Goal: Contribute content: Contribute content

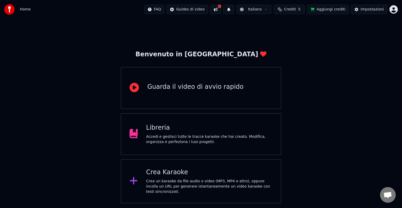
click at [177, 172] on div "Crea Karaoke" at bounding box center [209, 172] width 127 height 8
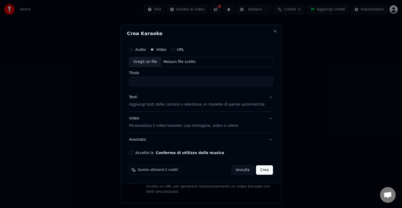
click at [161, 68] on div "Audio Video URL Scegli un file Nessun file scelto Titolo" at bounding box center [201, 65] width 144 height 42
click at [160, 63] on div "Scegli un file" at bounding box center [145, 61] width 32 height 9
click at [151, 63] on div "Scegli un file" at bounding box center [145, 61] width 32 height 9
type input "**********"
click at [144, 106] on p "Aggiungi testi delle canzoni o seleziona un modello di parole automatiche" at bounding box center [197, 104] width 136 height 5
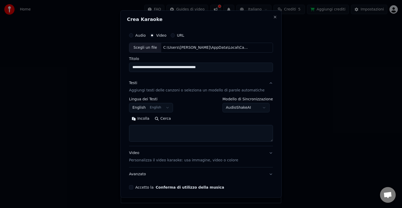
click at [157, 111] on button "English English" at bounding box center [151, 107] width 44 height 9
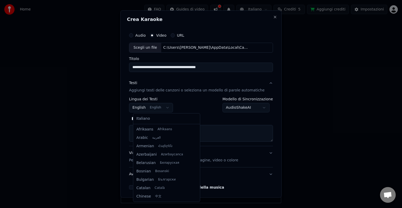
scroll to position [42, 0]
select select "**"
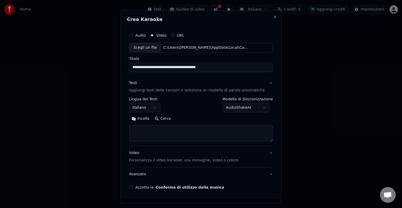
click at [147, 134] on textarea at bounding box center [201, 133] width 144 height 17
paste textarea "**********"
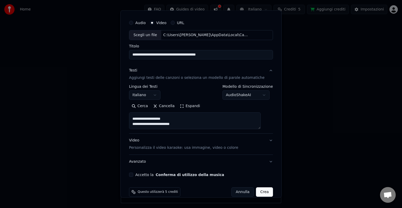
scroll to position [20, 0]
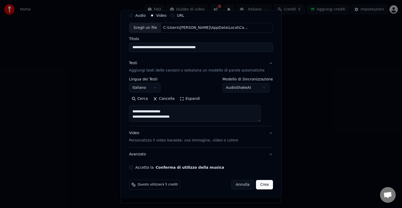
type textarea "**********"
click at [174, 140] on p "Personalizza il video karaoke: usa immagine, video o colore" at bounding box center [183, 140] width 109 height 5
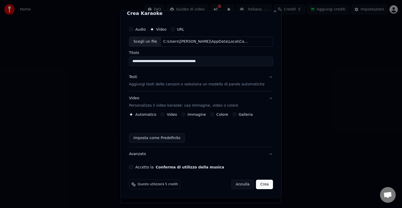
scroll to position [6, 0]
click at [165, 114] on button "Video" at bounding box center [163, 115] width 4 height 4
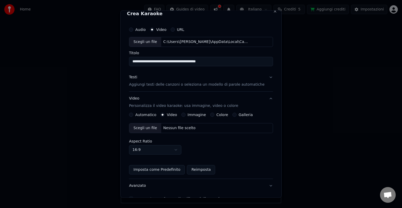
click at [148, 126] on div "Scegli un file" at bounding box center [145, 127] width 32 height 9
click at [186, 116] on button "Immagine" at bounding box center [184, 115] width 4 height 4
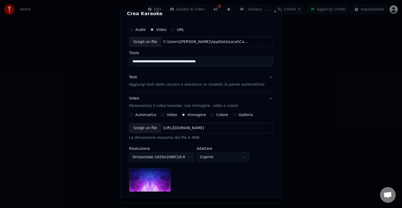
click at [148, 128] on div "Scegli un file" at bounding box center [145, 127] width 32 height 9
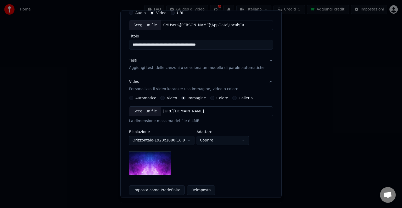
scroll to position [58, 0]
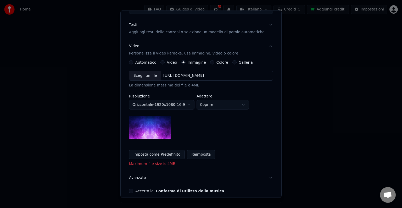
click at [175, 107] on body "**********" at bounding box center [201, 101] width 402 height 203
click at [180, 108] on body "**********" at bounding box center [201, 101] width 402 height 203
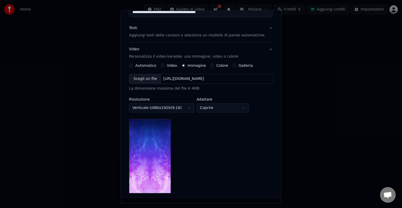
scroll to position [54, 0]
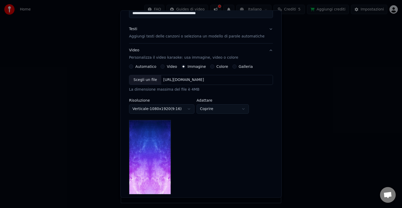
click at [180, 106] on body "**********" at bounding box center [201, 101] width 402 height 203
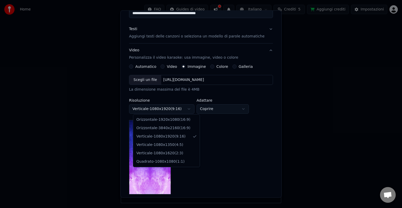
select select "*********"
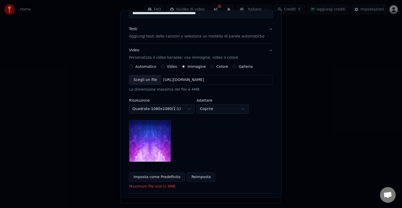
click at [133, 66] on button "Automatico" at bounding box center [131, 66] width 4 height 4
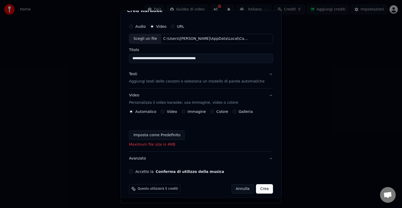
scroll to position [13, 0]
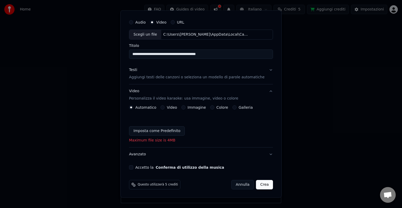
click at [193, 107] on label "Immagine" at bounding box center [197, 108] width 18 height 4
click at [186, 107] on button "Immagine" at bounding box center [184, 107] width 4 height 4
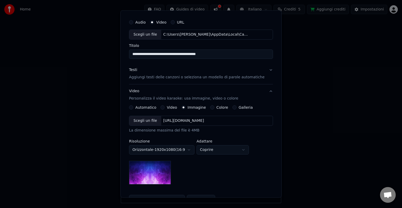
click at [144, 123] on div "Scegli un file" at bounding box center [145, 120] width 32 height 9
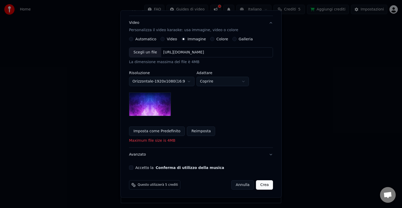
scroll to position [82, 0]
click at [225, 85] on body "**********" at bounding box center [201, 101] width 402 height 203
click at [152, 52] on div "Scegli un file" at bounding box center [145, 51] width 32 height 9
click at [136, 164] on div "**********" at bounding box center [201, 58] width 148 height 225
click at [133, 167] on button "Accetto la Conferma di utilizzo della musica" at bounding box center [131, 167] width 4 height 4
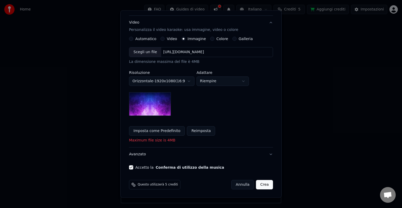
click at [143, 55] on div "Scegli un file" at bounding box center [145, 51] width 32 height 9
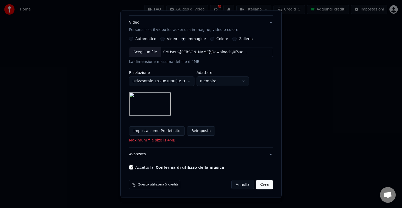
click at [147, 56] on div "Scegli un file" at bounding box center [145, 51] width 32 height 9
click at [223, 85] on body "**********" at bounding box center [201, 101] width 402 height 203
click at [221, 79] on body "**********" at bounding box center [201, 101] width 402 height 203
click at [219, 79] on body "**********" at bounding box center [201, 101] width 402 height 203
click at [220, 81] on body "**********" at bounding box center [201, 101] width 402 height 203
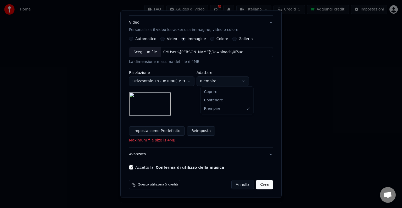
select select "*******"
click at [178, 81] on body "**********" at bounding box center [201, 101] width 402 height 203
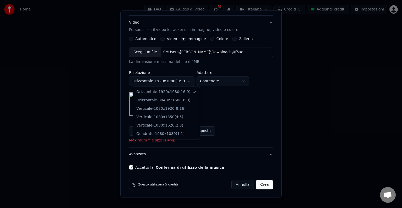
click at [232, 122] on body "**********" at bounding box center [201, 101] width 402 height 203
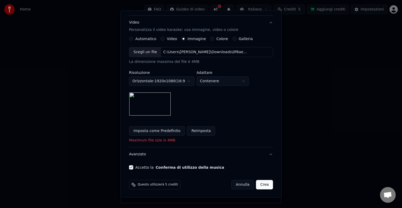
click at [233, 40] on button "Galleria" at bounding box center [235, 39] width 4 height 4
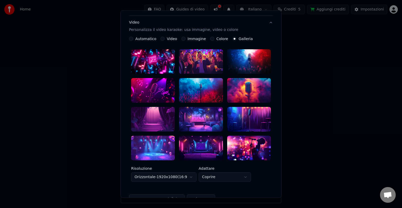
click at [218, 40] on label "Colore" at bounding box center [223, 39] width 12 height 4
click at [215, 40] on button "Colore" at bounding box center [212, 39] width 4 height 4
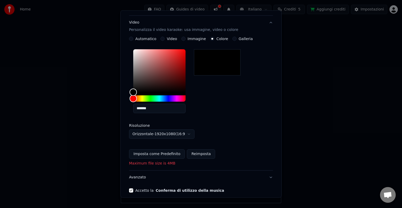
click at [188, 39] on div "Immagine" at bounding box center [194, 39] width 25 height 4
click at [184, 37] on button "Immagine" at bounding box center [184, 39] width 4 height 4
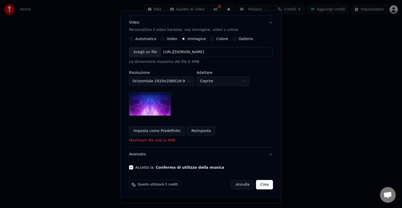
click at [154, 51] on div "Scegli un file" at bounding box center [145, 51] width 32 height 9
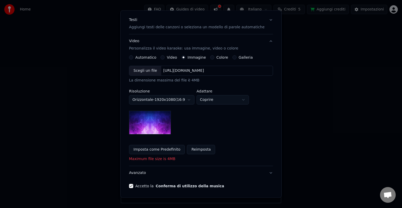
scroll to position [56, 0]
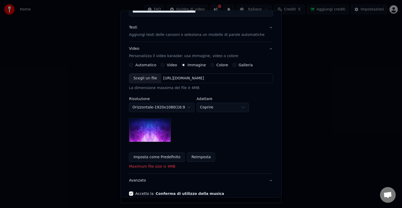
click at [182, 80] on div "[URL][DOMAIN_NAME]" at bounding box center [183, 78] width 45 height 5
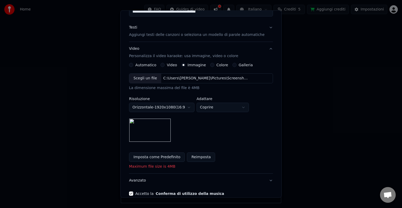
click at [215, 107] on body "**********" at bounding box center [201, 101] width 402 height 203
click at [213, 109] on body "**********" at bounding box center [201, 101] width 402 height 203
click at [211, 108] on body "**********" at bounding box center [201, 101] width 402 height 203
click at [187, 107] on body "**********" at bounding box center [201, 101] width 402 height 203
click at [215, 110] on body "**********" at bounding box center [201, 101] width 402 height 203
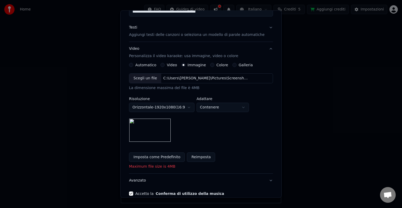
click at [215, 110] on body "**********" at bounding box center [201, 101] width 402 height 203
select select "****"
click at [179, 105] on body "**********" at bounding box center [201, 101] width 402 height 203
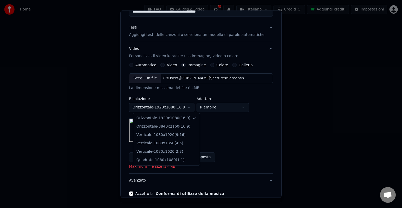
select select "*********"
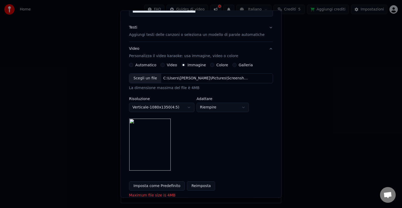
scroll to position [108, 0]
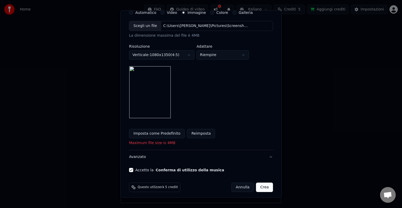
click at [256, 189] on button "Crea" at bounding box center [264, 187] width 17 height 9
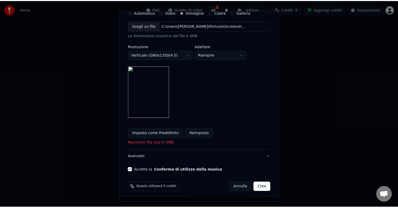
scroll to position [103, 0]
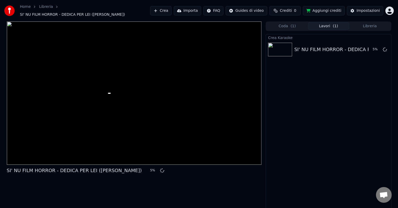
click at [86, 121] on div at bounding box center [134, 92] width 255 height 143
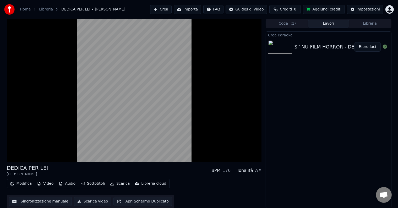
click at [23, 183] on button "Modifica" at bounding box center [21, 183] width 26 height 7
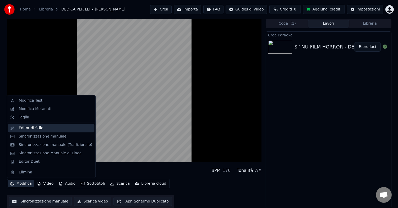
click at [39, 132] on div "Editor di Stile" at bounding box center [51, 128] width 86 height 8
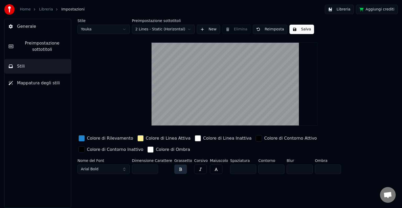
click at [81, 139] on div "button" at bounding box center [82, 138] width 6 height 6
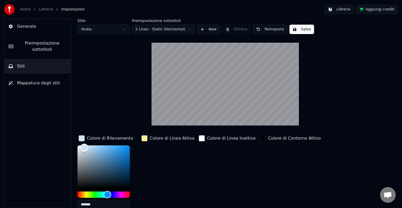
type input "*******"
drag, startPoint x: 87, startPoint y: 147, endPoint x: 71, endPoint y: 147, distance: 16.2
click at [71, 147] on div "Stile Youka Preimpostazione sottotitoli 2 Lines - Static (Horizontal) New Elimi…" at bounding box center [234, 113] width 335 height 189
click at [199, 139] on div "button" at bounding box center [202, 138] width 6 height 6
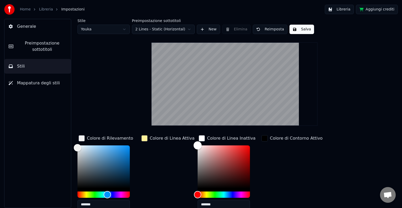
click at [232, 153] on div "Color" at bounding box center [224, 166] width 52 height 43
drag, startPoint x: 228, startPoint y: 183, endPoint x: 227, endPoint y: 187, distance: 3.5
click at [227, 187] on div "Color" at bounding box center [224, 166] width 52 height 43
click at [213, 169] on div "Color" at bounding box center [224, 166] width 52 height 43
click at [216, 193] on div "Hue" at bounding box center [224, 195] width 52 height 6
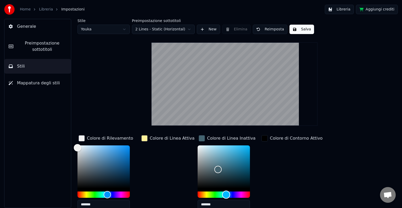
click at [221, 195] on div "Hue" at bounding box center [224, 195] width 52 height 6
click at [200, 165] on div "Color" at bounding box center [224, 166] width 52 height 43
click at [204, 169] on div "Color" at bounding box center [207, 168] width 8 height 8
drag, startPoint x: 209, startPoint y: 167, endPoint x: 211, endPoint y: 170, distance: 3.7
click at [211, 170] on div "Color" at bounding box center [224, 166] width 52 height 43
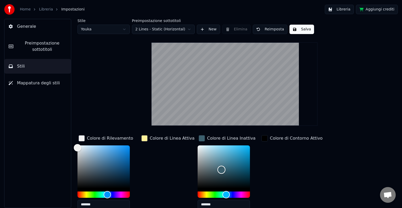
click at [216, 169] on div "Color" at bounding box center [224, 166] width 52 height 43
drag, startPoint x: 196, startPoint y: 149, endPoint x: 191, endPoint y: 146, distance: 6.0
click at [198, 147] on div "Color" at bounding box center [224, 166] width 52 height 43
type input "*******"
click at [199, 141] on div "button" at bounding box center [202, 138] width 6 height 6
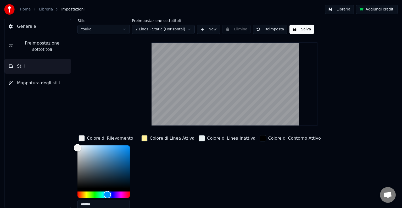
click at [199, 138] on div "button" at bounding box center [202, 138] width 6 height 6
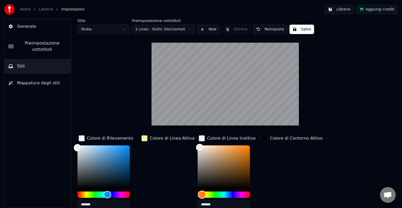
click at [198, 193] on div "Hue" at bounding box center [224, 195] width 52 height 6
type input "*******"
drag, startPoint x: 223, startPoint y: 154, endPoint x: 232, endPoint y: 140, distance: 16.5
click at [232, 145] on div "Color" at bounding box center [224, 166] width 52 height 43
drag, startPoint x: 209, startPoint y: 142, endPoint x: 199, endPoint y: 141, distance: 10.2
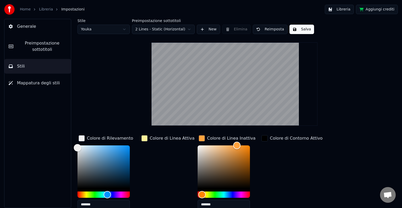
click at [199, 141] on div "Colore di Linea Inattiva" at bounding box center [227, 138] width 59 height 8
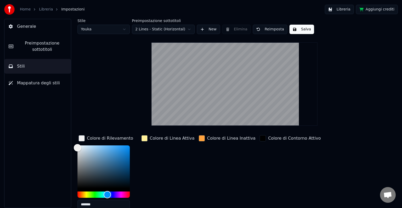
click at [199, 138] on div "button" at bounding box center [202, 138] width 6 height 6
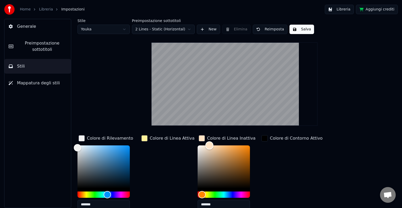
click at [204, 145] on div "Color" at bounding box center [224, 166] width 52 height 43
drag, startPoint x: 211, startPoint y: 146, endPoint x: 216, endPoint y: 145, distance: 5.6
click at [216, 145] on div "Color" at bounding box center [224, 166] width 52 height 43
type input "*******"
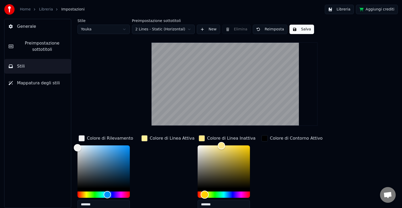
click at [201, 193] on div "Hue" at bounding box center [205, 194] width 8 height 8
click at [293, 30] on button "Salva" at bounding box center [302, 29] width 25 height 9
click at [33, 84] on span "Mappatura degli stili" at bounding box center [38, 83] width 43 height 6
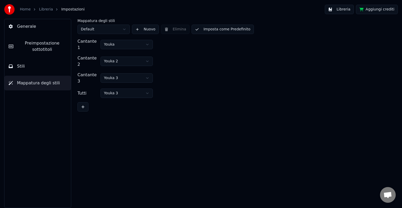
click at [37, 64] on button "Stili" at bounding box center [37, 66] width 67 height 15
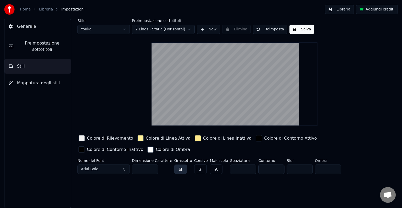
click at [91, 165] on button "Arial Bold" at bounding box center [104, 169] width 52 height 9
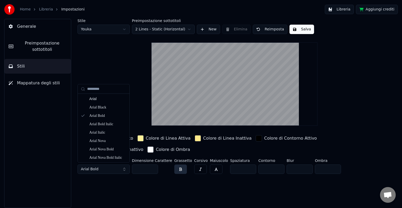
click at [96, 168] on span "Arial Bold" at bounding box center [90, 169] width 18 height 5
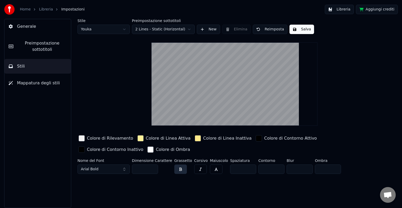
click at [95, 173] on button "Arial Bold" at bounding box center [104, 169] width 52 height 9
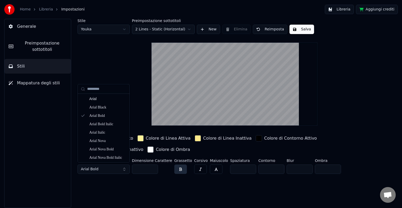
click at [98, 169] on button "Arial Bold" at bounding box center [104, 169] width 52 height 9
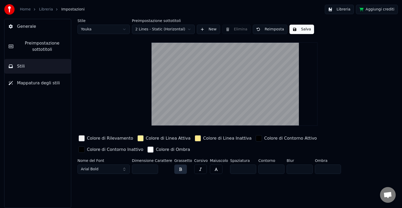
click at [98, 169] on button "Arial Bold" at bounding box center [104, 169] width 52 height 9
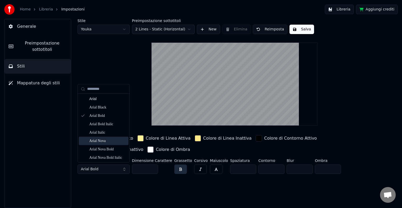
click at [103, 140] on div "Arial Nova" at bounding box center [107, 140] width 37 height 5
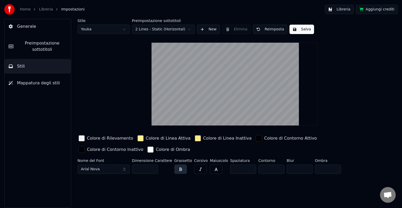
click at [105, 170] on button "Arial Nova" at bounding box center [104, 169] width 52 height 9
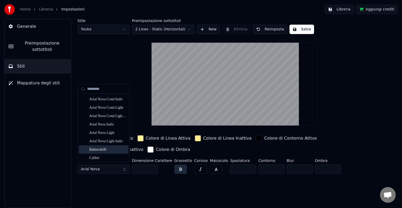
scroll to position [105, 0]
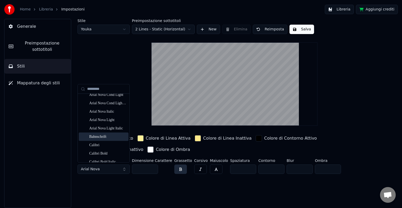
click at [115, 136] on div "Bahnschrift" at bounding box center [107, 136] width 37 height 5
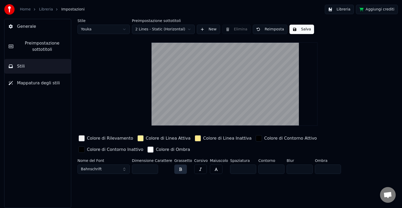
click at [104, 171] on button "Bahnschrift" at bounding box center [104, 169] width 52 height 9
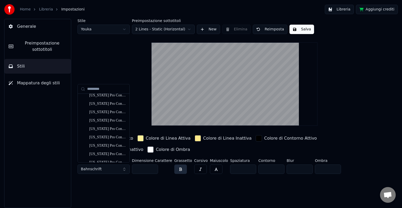
scroll to position [681, 0]
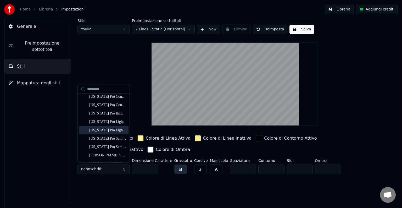
click at [108, 131] on div "[US_STATE] Pro Light Italic" at bounding box center [107, 129] width 37 height 5
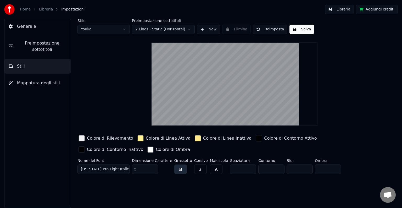
click at [179, 168] on button "button" at bounding box center [180, 169] width 13 height 9
click at [194, 168] on button "button" at bounding box center [200, 169] width 13 height 9
click at [179, 169] on button "button" at bounding box center [180, 169] width 13 height 9
click at [198, 168] on button "button" at bounding box center [200, 169] width 13 height 9
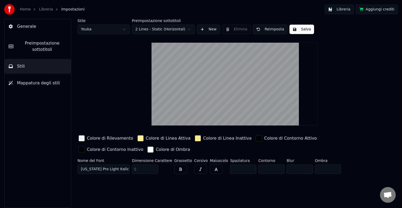
click at [180, 169] on button "button" at bounding box center [180, 169] width 13 height 9
click at [244, 167] on input "*" at bounding box center [243, 169] width 26 height 9
click at [243, 167] on input "*" at bounding box center [243, 169] width 26 height 9
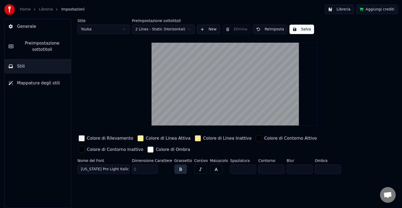
type input "*"
click at [243, 167] on input "*" at bounding box center [243, 169] width 26 height 9
click at [271, 167] on input "**" at bounding box center [272, 169] width 26 height 9
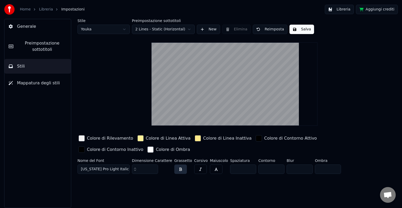
type input "**"
click at [271, 167] on input "**" at bounding box center [272, 169] width 26 height 9
click at [256, 137] on div "button" at bounding box center [259, 138] width 6 height 6
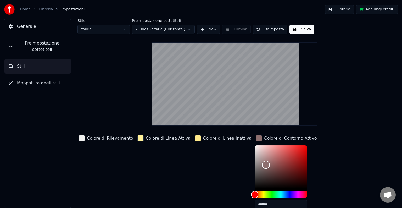
click at [255, 164] on div "Color" at bounding box center [281, 166] width 52 height 43
click at [235, 151] on div "Colore di Rilevamento Colore di Linea Attiva Colore di Linea Inattiva Colore di…" at bounding box center [219, 179] width 282 height 91
type input "*******"
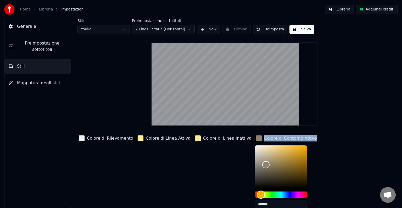
click at [255, 192] on div "Hue" at bounding box center [281, 195] width 52 height 6
click at [218, 156] on div "Colore di Linea Inattiva" at bounding box center [223, 173] width 59 height 79
click at [315, 160] on div "Colore di Rilevamento Colore di Linea Attiva Colore di Linea Inattiva Colore di…" at bounding box center [219, 179] width 282 height 91
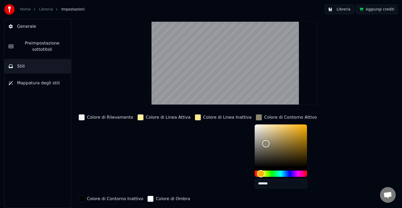
scroll to position [37, 0]
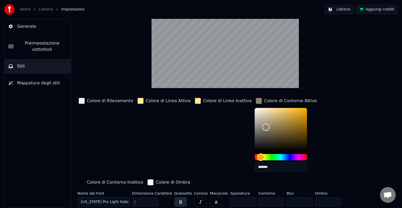
click at [245, 205] on div "Spaziatura *" at bounding box center [243, 200] width 26 height 17
type input "*"
click at [241, 202] on input "*" at bounding box center [243, 201] width 26 height 9
click at [271, 202] on input "**" at bounding box center [272, 201] width 26 height 9
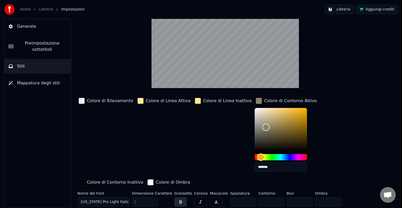
click at [271, 202] on input "**" at bounding box center [272, 201] width 26 height 9
click at [271, 202] on input "*" at bounding box center [272, 201] width 26 height 9
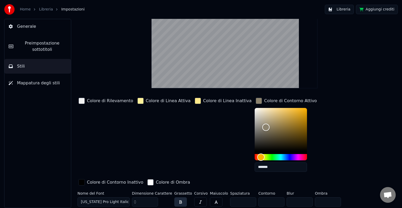
click at [271, 202] on input "*" at bounding box center [272, 201] width 26 height 9
type input "*"
click at [271, 202] on input "*" at bounding box center [272, 201] width 26 height 9
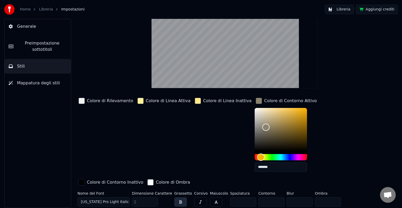
click at [111, 181] on div "Colore di Contorno Inattivo" at bounding box center [115, 182] width 56 height 6
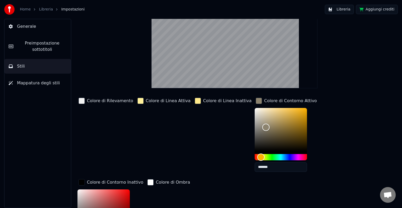
click at [148, 179] on div "button" at bounding box center [151, 182] width 6 height 6
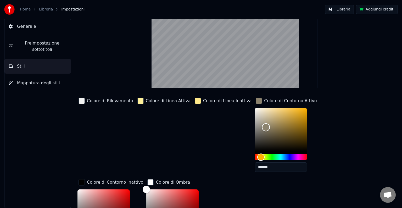
drag, startPoint x: 248, startPoint y: 110, endPoint x: 262, endPoint y: 104, distance: 14.7
click at [265, 102] on div "Colore di Contorno Attivo *******" at bounding box center [286, 136] width 63 height 79
drag, startPoint x: 241, startPoint y: 116, endPoint x: 235, endPoint y: 113, distance: 6.2
click at [255, 113] on div "Color" at bounding box center [281, 129] width 52 height 43
drag, startPoint x: 248, startPoint y: 133, endPoint x: 246, endPoint y: 160, distance: 26.5
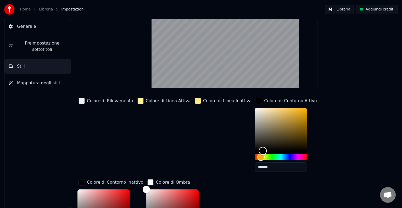
click at [255, 160] on div at bounding box center [281, 134] width 52 height 52
drag, startPoint x: 240, startPoint y: 133, endPoint x: 233, endPoint y: 122, distance: 13.6
click at [233, 122] on div "Colore di Rilevamento Colore di Linea Attiva Colore di Linea Inattiva Colore di…" at bounding box center [219, 177] width 282 height 161
drag, startPoint x: 239, startPoint y: 126, endPoint x: 240, endPoint y: 129, distance: 2.7
click at [255, 127] on div "Color" at bounding box center [281, 129] width 52 height 43
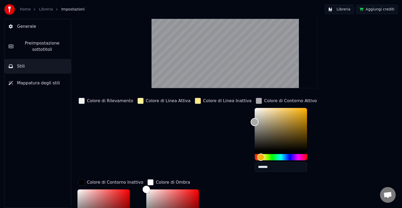
type input "*******"
click at [121, 134] on div "Colore di Rilevamento" at bounding box center [106, 136] width 57 height 79
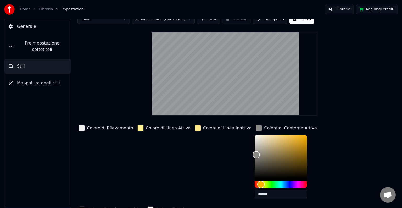
scroll to position [0, 0]
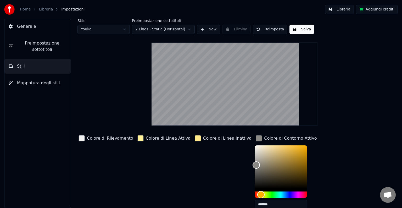
click at [290, 30] on button "Salva" at bounding box center [302, 29] width 25 height 9
click at [30, 81] on span "Mappatura degli stili" at bounding box center [38, 83] width 43 height 6
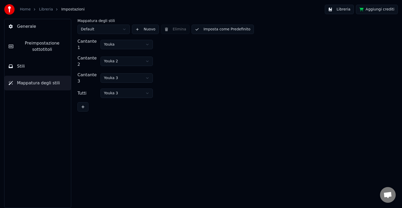
click at [34, 46] on span "Preimpostazione sottotitoli" at bounding box center [42, 46] width 49 height 13
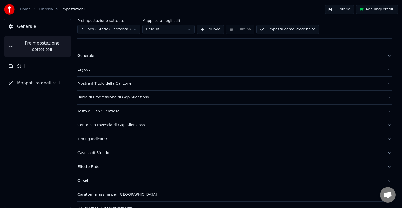
click at [188, 82] on div "Mostra il Titolo della Canzone" at bounding box center [231, 83] width 306 height 5
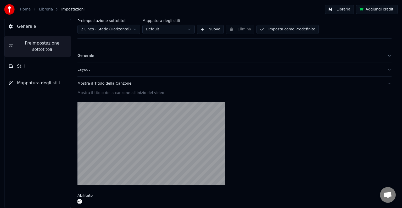
click at [80, 200] on button "button" at bounding box center [80, 201] width 4 height 4
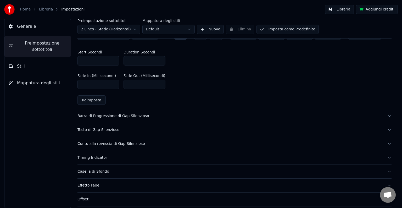
scroll to position [286, 0]
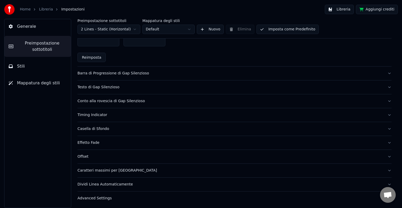
click at [151, 87] on div "Testo di Gap Silenzioso" at bounding box center [231, 87] width 306 height 5
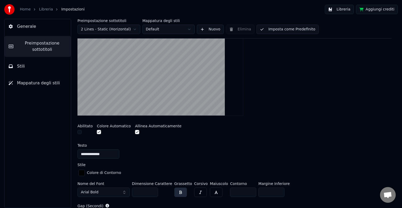
scroll to position [150, 0]
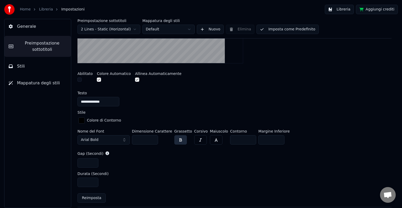
click at [99, 79] on button "button" at bounding box center [99, 80] width 4 height 4
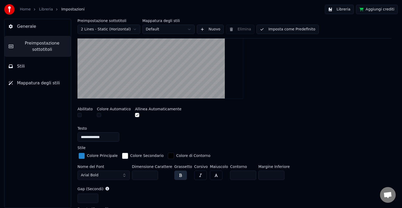
scroll to position [123, 0]
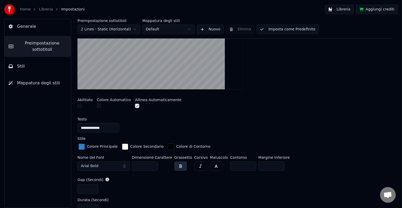
click at [82, 146] on div "button" at bounding box center [82, 147] width 6 height 6
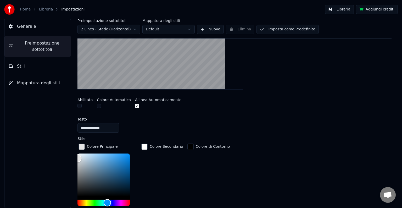
drag, startPoint x: 88, startPoint y: 174, endPoint x: 77, endPoint y: 157, distance: 20.5
click at [77, 157] on div "**********" at bounding box center [234, 113] width 335 height 189
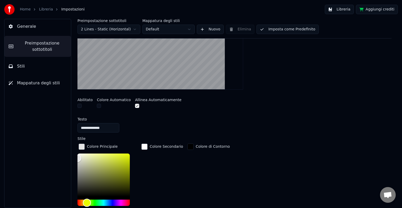
drag, startPoint x: 81, startPoint y: 203, endPoint x: 87, endPoint y: 200, distance: 6.2
click at [87, 200] on div "Hue" at bounding box center [104, 203] width 52 height 6
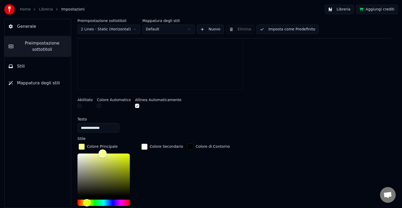
drag, startPoint x: 101, startPoint y: 157, endPoint x: 102, endPoint y: 148, distance: 9.5
click at [104, 147] on div "Colore Principale *******" at bounding box center [108, 182] width 61 height 79
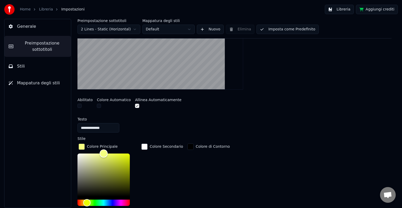
click at [102, 158] on div "Color" at bounding box center [104, 175] width 52 height 43
drag, startPoint x: 117, startPoint y: 153, endPoint x: 120, endPoint y: 153, distance: 3.2
click at [120, 154] on div "Color" at bounding box center [104, 175] width 52 height 43
drag, startPoint x: 96, startPoint y: 162, endPoint x: 93, endPoint y: 161, distance: 3.2
click at [93, 161] on div "Color" at bounding box center [104, 175] width 52 height 43
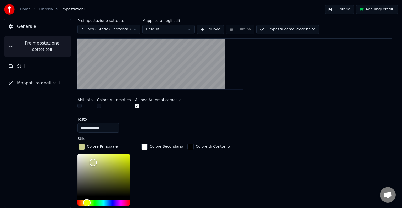
click at [144, 146] on div "button" at bounding box center [144, 147] width 6 height 6
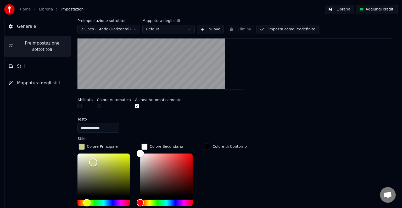
click at [97, 155] on div "Color" at bounding box center [104, 175] width 52 height 43
click at [107, 156] on div "Color" at bounding box center [104, 175] width 52 height 43
type input "*******"
click at [163, 154] on div "Color" at bounding box center [166, 175] width 52 height 43
click at [169, 182] on div "Color" at bounding box center [166, 175] width 52 height 43
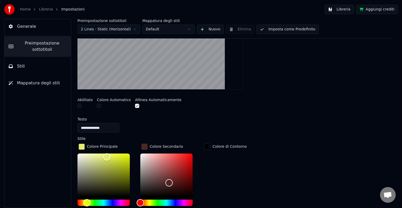
click at [149, 153] on div "Colore Secondario *******" at bounding box center [170, 182] width 61 height 79
click at [150, 158] on div "Color" at bounding box center [166, 175] width 52 height 43
click at [150, 158] on div "Color" at bounding box center [150, 159] width 8 height 8
drag, startPoint x: 150, startPoint y: 158, endPoint x: 158, endPoint y: 156, distance: 7.6
click at [158, 156] on div "Color" at bounding box center [158, 157] width 8 height 8
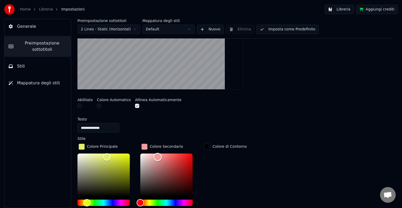
scroll to position [228, 0]
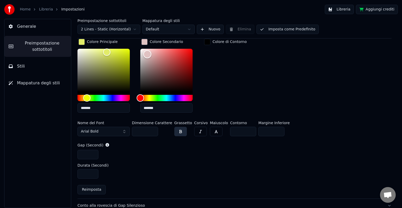
type input "*******"
drag, startPoint x: 147, startPoint y: 52, endPoint x: 141, endPoint y: 49, distance: 7.3
click at [141, 49] on div "Color" at bounding box center [166, 70] width 52 height 43
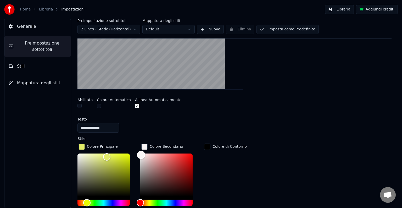
scroll to position [0, 0]
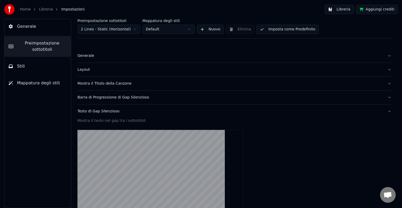
drag, startPoint x: 259, startPoint y: 40, endPoint x: 220, endPoint y: 102, distance: 73.4
click at [32, 66] on button "Stili" at bounding box center [37, 66] width 67 height 15
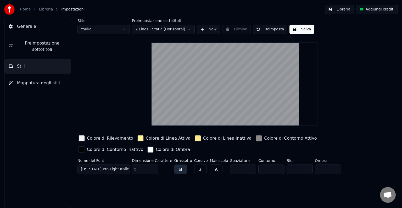
click at [33, 28] on span "Generale" at bounding box center [26, 26] width 19 height 6
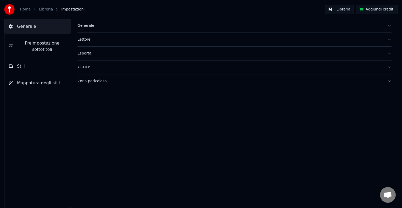
click at [88, 25] on div "Generale" at bounding box center [231, 25] width 306 height 5
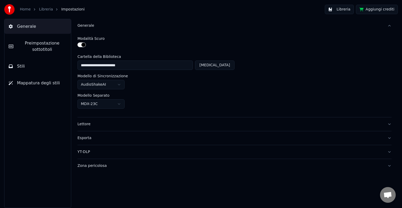
click at [87, 26] on div "Generale" at bounding box center [231, 25] width 306 height 5
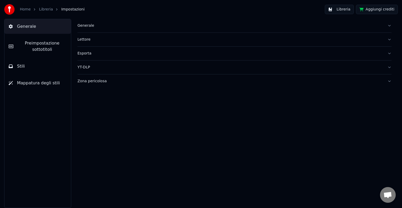
click at [91, 45] on button "Lettore" at bounding box center [235, 40] width 314 height 14
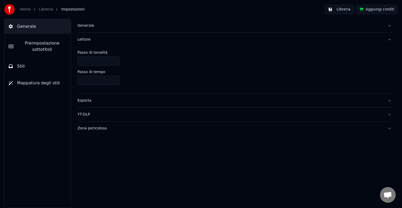
click at [87, 100] on div "Esporta" at bounding box center [231, 100] width 306 height 5
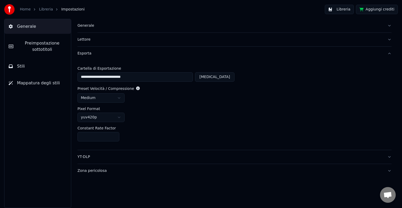
click at [97, 158] on div "YT-DLP" at bounding box center [231, 156] width 306 height 5
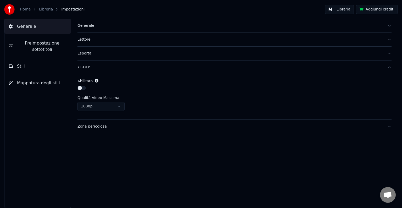
click at [115, 125] on div "Zona pericolosa" at bounding box center [231, 126] width 306 height 5
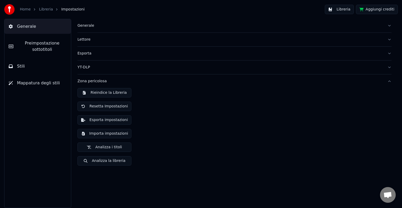
click at [50, 47] on span "Preimpostazione sottotitoli" at bounding box center [42, 46] width 49 height 13
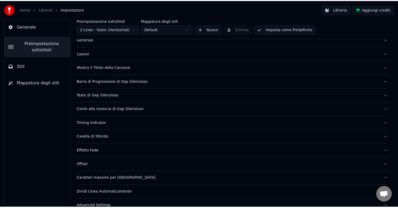
scroll to position [25, 0]
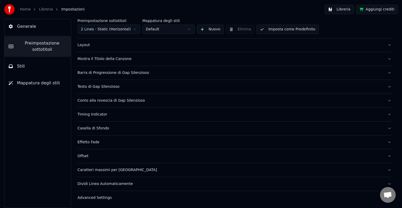
click at [42, 15] on div "Home Libreria Impostazioni Libreria Aggiungi crediti" at bounding box center [201, 9] width 402 height 19
click at [44, 10] on link "Libreria" at bounding box center [46, 9] width 14 height 5
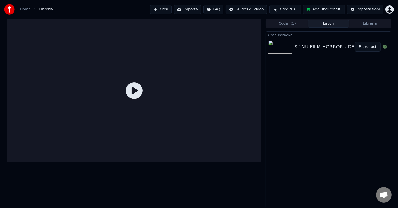
click at [135, 95] on icon at bounding box center [134, 90] width 17 height 17
click at [73, 177] on div at bounding box center [134, 113] width 255 height 189
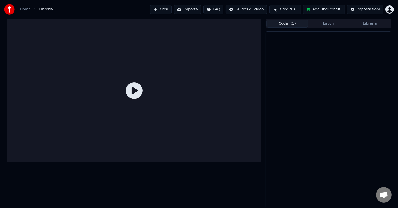
click at [289, 22] on button "Coda ( 1 )" at bounding box center [286, 24] width 41 height 8
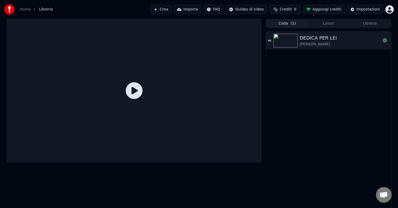
click at [314, 43] on div "[PERSON_NAME]" at bounding box center [318, 44] width 37 height 5
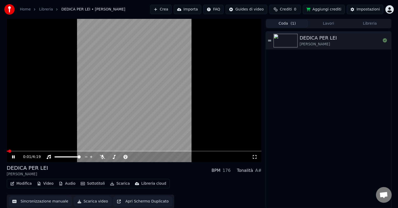
click at [86, 184] on button "Sottotitoli" at bounding box center [93, 183] width 28 height 7
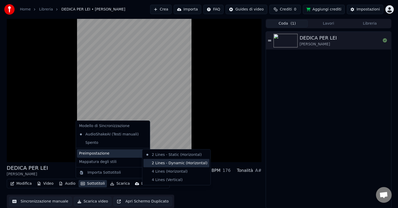
click at [164, 163] on div "2 Lines - Dynamic (Horizontal)" at bounding box center [176, 163] width 66 height 8
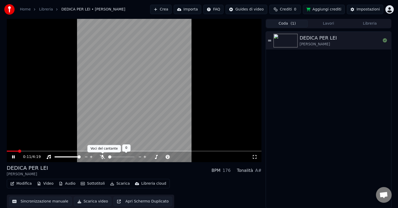
click at [101, 158] on icon at bounding box center [102, 157] width 5 height 4
click at [70, 157] on span at bounding box center [62, 156] width 16 height 1
click at [67, 157] on span at bounding box center [67, 156] width 3 height 3
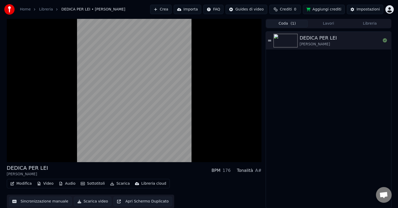
scroll to position [0, 0]
click at [89, 184] on button "Sottotitoli" at bounding box center [93, 183] width 28 height 7
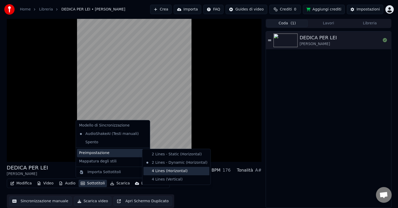
click at [167, 172] on div "4 Lines (Horizontal)" at bounding box center [176, 171] width 66 height 8
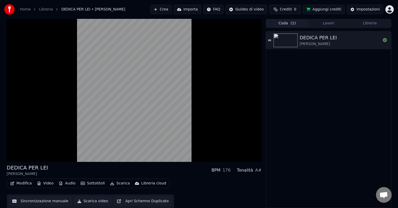
click at [101, 183] on button "Sottotitoli" at bounding box center [93, 183] width 28 height 7
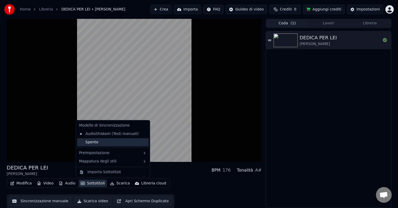
click at [104, 145] on div "Spento" at bounding box center [113, 142] width 72 height 8
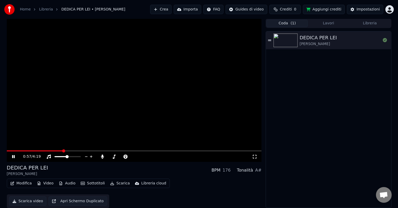
click at [98, 181] on button "Sottotitoli" at bounding box center [93, 183] width 28 height 7
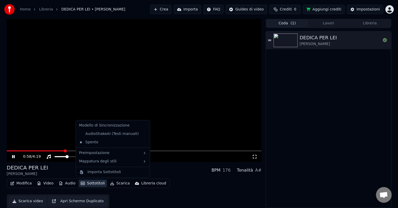
drag, startPoint x: 99, startPoint y: 139, endPoint x: 92, endPoint y: 134, distance: 8.5
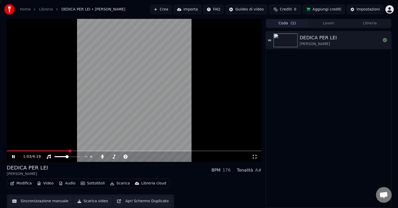
click at [42, 199] on button "Sincronizzazione manuale" at bounding box center [40, 200] width 63 height 9
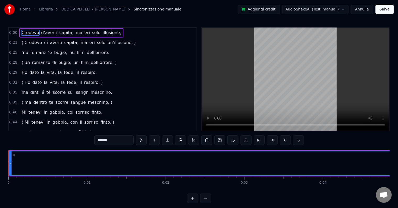
drag, startPoint x: 83, startPoint y: 107, endPoint x: 77, endPoint y: 114, distance: 9.3
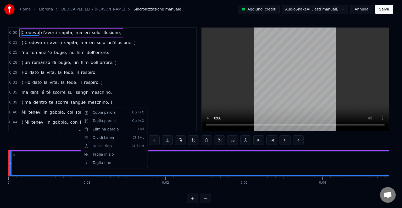
click at [152, 58] on html "Home Libreria DEDICA PER LEI • [PERSON_NAME] Sincronizzazione manuale Aggiungi …" at bounding box center [201, 105] width 402 height 211
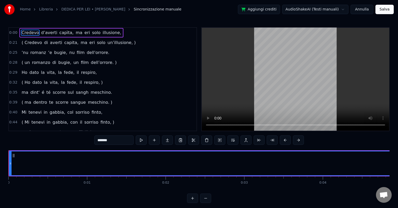
click at [61, 27] on div "0:00 Credevo d’averti capìta, ma eri solo illusione, 0:21 ( Credevo di averti c…" at bounding box center [102, 79] width 189 height 104
click at [140, 35] on div "0:00 Credevo d’averti capìta, ma eri solo illusione," at bounding box center [103, 33] width 188 height 10
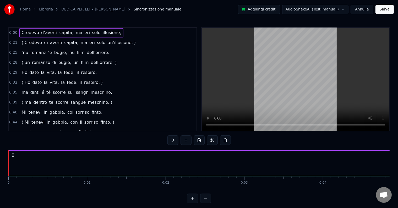
click at [131, 46] on div "0:21 ( Credevo di averti capita, ma eri solo un’illusione, )" at bounding box center [103, 43] width 188 height 10
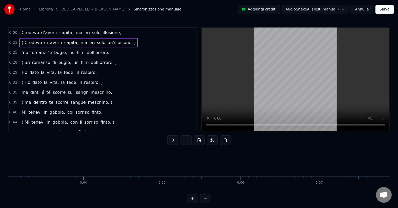
click at [108, 43] on span "un’illusione, )" at bounding box center [121, 43] width 29 height 6
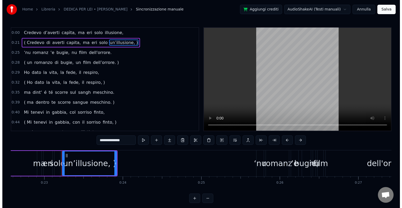
scroll to position [0, 1799]
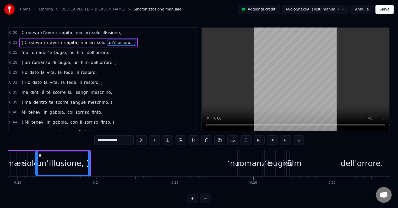
click at [296, 69] on video at bounding box center [296, 79] width 188 height 103
click at [97, 7] on link "DEDICA PER LEI • [PERSON_NAME]" at bounding box center [93, 9] width 64 height 5
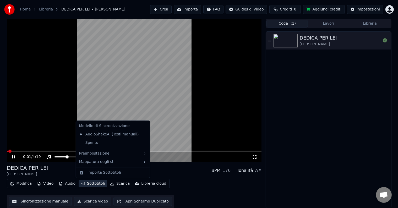
click at [93, 185] on button "Sottotitoli" at bounding box center [93, 183] width 28 height 7
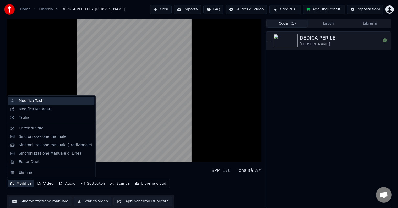
click at [45, 98] on div "Modifica Testi" at bounding box center [56, 100] width 74 height 5
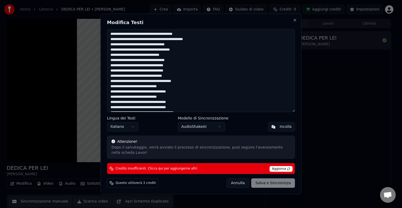
click at [196, 41] on textarea at bounding box center [201, 70] width 188 height 83
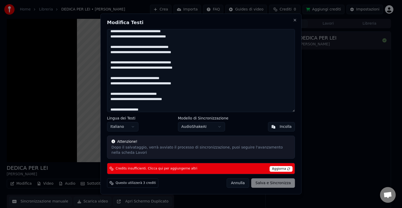
scroll to position [825, 0]
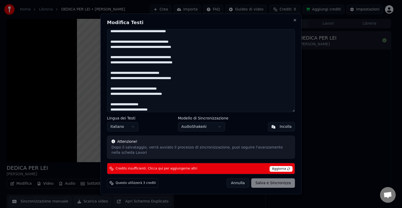
click at [130, 111] on textarea at bounding box center [201, 70] width 188 height 83
click at [202, 125] on body "Home Libreria DEDICA PER LEI • [PERSON_NAME] Crea Importa FAQ Guides di video C…" at bounding box center [199, 104] width 398 height 208
click at [206, 125] on body "Home Libreria DEDICA PER LEI • [PERSON_NAME] Crea Importa FAQ Guides di video C…" at bounding box center [199, 104] width 398 height 208
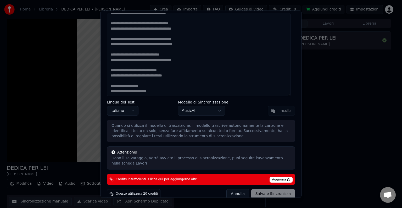
scroll to position [20, 0]
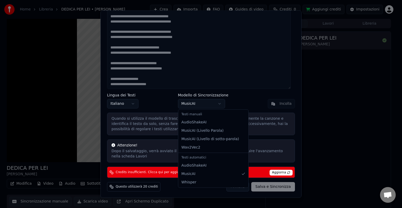
click at [196, 104] on body "Home Libreria DEDICA PER LEI • [PERSON_NAME] Crea Importa FAQ Guides di video C…" at bounding box center [199, 104] width 398 height 208
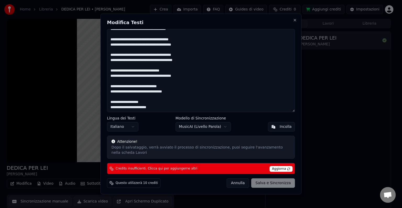
scroll to position [0, 0]
click at [209, 127] on body "Home Libreria DEDICA PER LEI • [PERSON_NAME] Crea Importa FAQ Guides di video C…" at bounding box center [199, 104] width 398 height 208
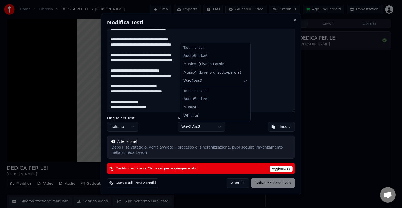
click at [210, 131] on body "Home Libreria DEDICA PER LEI • [PERSON_NAME] Crea Importa FAQ Guides di video C…" at bounding box center [199, 104] width 398 height 208
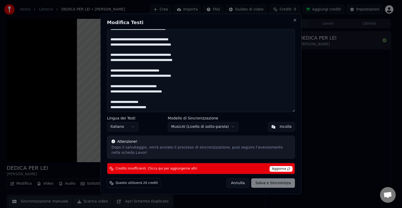
click at [206, 127] on body "Home Libreria DEDICA PER LEI • [PERSON_NAME] Crea Importa FAQ Guides di video C…" at bounding box center [199, 104] width 398 height 208
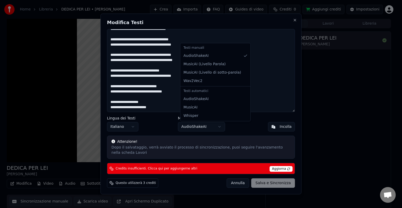
click at [213, 130] on body "Home Libreria DEDICA PER LEI • [PERSON_NAME] Crea Importa FAQ Guides di video C…" at bounding box center [199, 104] width 398 height 208
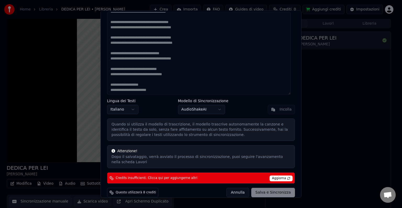
scroll to position [20, 0]
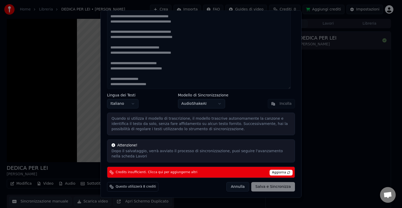
click at [195, 104] on body "Home Libreria DEDICA PER LEI • [PERSON_NAME] Crea Importa FAQ Guides di video C…" at bounding box center [199, 104] width 398 height 208
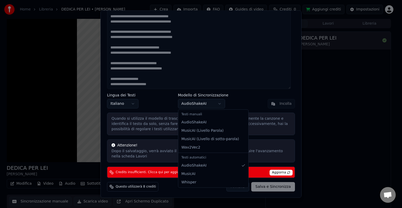
scroll to position [0, 0]
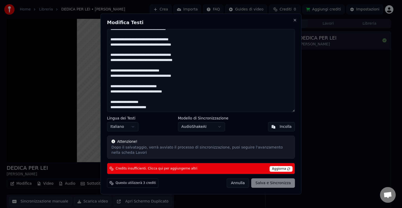
click at [202, 130] on body "Home Libreria DEDICA PER LEI • [PERSON_NAME] Crea Importa FAQ Guides di video C…" at bounding box center [199, 104] width 398 height 208
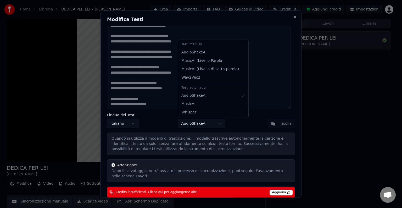
click at [197, 121] on body "Home Libreria DEDICA PER LEI • [PERSON_NAME] Crea Importa FAQ Guides di video C…" at bounding box center [199, 104] width 398 height 208
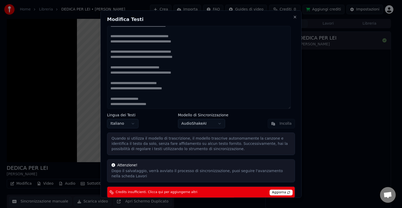
click at [197, 121] on body "Home Libreria DEDICA PER LEI • [PERSON_NAME] Crea Importa FAQ Guides di video C…" at bounding box center [199, 104] width 398 height 208
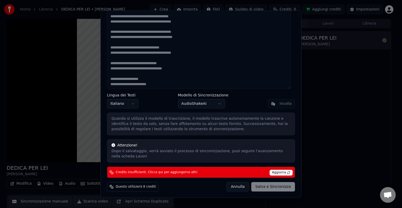
click at [161, 148] on div "Attenzione! Dopo il salvataggio, verrà avviato il processo di sincronizzazione,…" at bounding box center [201, 150] width 188 height 23
click at [271, 185] on div "[PERSON_NAME] e Sincronizza" at bounding box center [261, 186] width 69 height 9
click at [200, 100] on body "Home Libreria DEDICA PER LEI • [PERSON_NAME] Crea Importa FAQ Guides di video C…" at bounding box center [199, 104] width 398 height 208
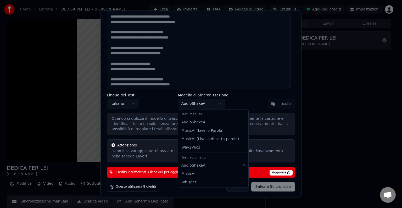
scroll to position [0, 0]
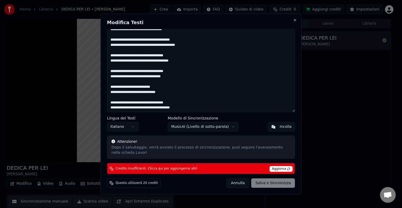
click at [130, 89] on textarea at bounding box center [201, 70] width 188 height 83
click at [144, 62] on textarea at bounding box center [201, 70] width 188 height 83
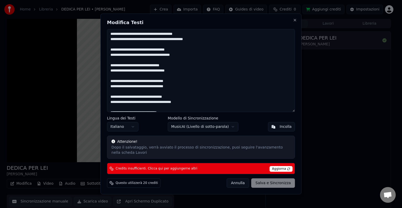
drag, startPoint x: 160, startPoint y: 108, endPoint x: 70, endPoint y: -6, distance: 145.3
click at [70, 0] on html "Home Libreria DEDICA PER LEI • [PERSON_NAME] Crea Importa FAQ Guides di video C…" at bounding box center [201, 104] width 402 height 208
click at [295, 20] on button "Close" at bounding box center [295, 20] width 4 height 4
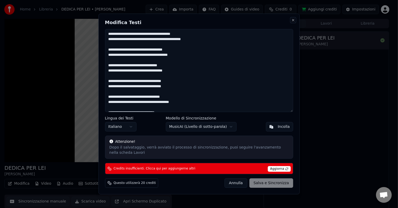
type textarea "**********"
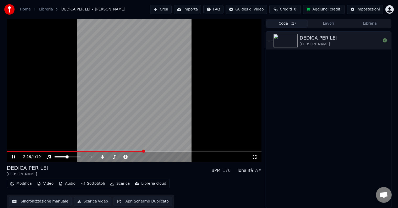
scroll to position [0, 0]
click at [64, 157] on div at bounding box center [72, 156] width 42 height 5
click at [92, 185] on button "Sottotitoli" at bounding box center [93, 183] width 28 height 7
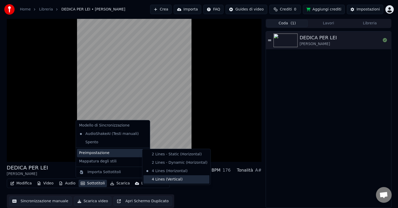
click at [173, 181] on div "4 Lines (Vertical)" at bounding box center [176, 179] width 66 height 8
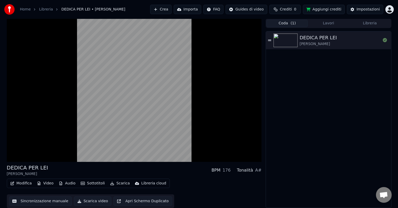
click at [46, 184] on button "Video" at bounding box center [45, 183] width 21 height 7
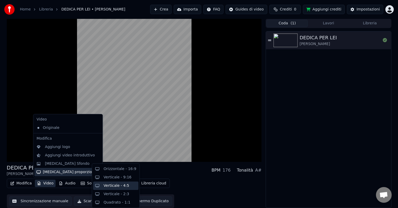
click at [118, 189] on div "Verticale - 4:5" at bounding box center [115, 186] width 45 height 8
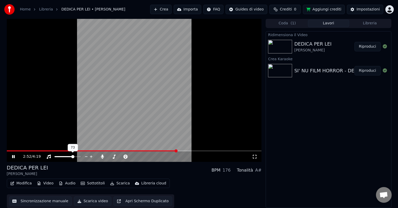
click at [74, 158] on span at bounding box center [72, 156] width 3 height 3
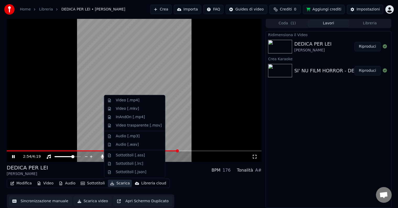
click at [119, 182] on button "Scarica" at bounding box center [120, 183] width 24 height 7
click at [185, 177] on div "DEDICA PER LEI [PERSON_NAME] BPM 176 Tonalità A# Modifica Video Audio Sottotito…" at bounding box center [134, 186] width 255 height 44
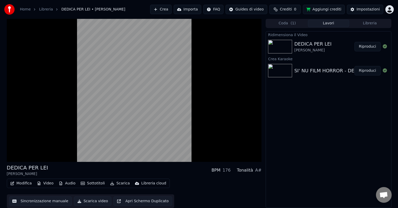
click at [118, 183] on button "Scarica" at bounding box center [120, 183] width 24 height 7
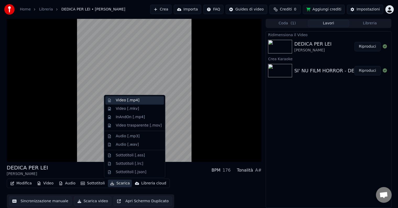
click at [142, 103] on div "Video [.mp4]" at bounding box center [139, 100] width 46 height 5
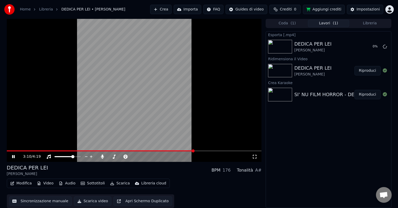
click at [360, 69] on button "Riproduci" at bounding box center [367, 70] width 26 height 9
click at [281, 67] on img at bounding box center [280, 71] width 24 height 14
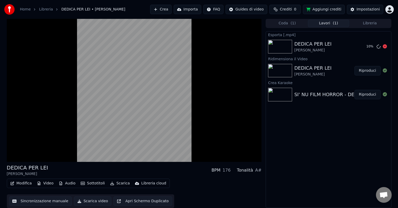
click at [274, 47] on img at bounding box center [280, 47] width 24 height 14
click at [286, 94] on img at bounding box center [280, 95] width 24 height 14
click at [307, 94] on div "SI' NU FILM HORROR - DEDICA PER LEI ([PERSON_NAME])" at bounding box center [361, 94] width 135 height 7
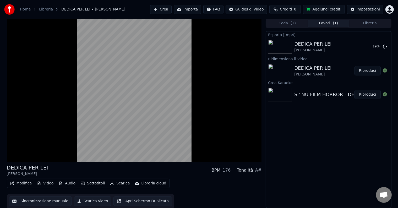
click at [367, 70] on button "Riproduci" at bounding box center [367, 70] width 26 height 9
click at [363, 95] on button "Riproduci" at bounding box center [367, 94] width 26 height 9
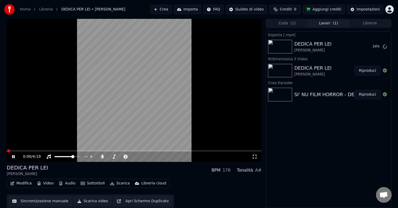
click at [96, 150] on video at bounding box center [134, 90] width 255 height 143
drag, startPoint x: 108, startPoint y: 152, endPoint x: 113, endPoint y: 151, distance: 5.0
click at [113, 151] on div "0:00 / 4:19" at bounding box center [134, 156] width 255 height 12
click at [120, 151] on span at bounding box center [134, 150] width 255 height 1
click at [109, 91] on video at bounding box center [134, 90] width 255 height 143
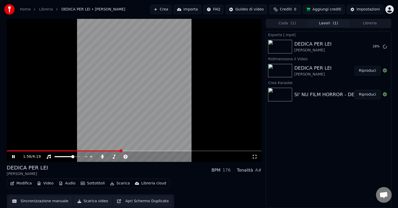
click at [321, 75] on div "[PERSON_NAME]" at bounding box center [312, 74] width 37 height 5
click at [320, 75] on div "[PERSON_NAME]" at bounding box center [312, 74] width 37 height 5
click at [372, 72] on button "Riproduci" at bounding box center [367, 70] width 26 height 9
click at [36, 147] on video at bounding box center [134, 90] width 255 height 143
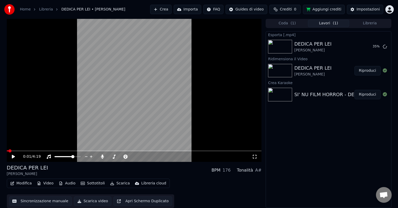
drag, startPoint x: 43, startPoint y: 150, endPoint x: 78, endPoint y: 144, distance: 35.8
click at [54, 151] on div "0:01 / 4:19" at bounding box center [134, 90] width 255 height 143
click at [72, 149] on video at bounding box center [134, 90] width 255 height 143
click at [80, 152] on div "0:02 / 4:19" at bounding box center [134, 156] width 255 height 10
click at [83, 150] on video at bounding box center [134, 90] width 255 height 143
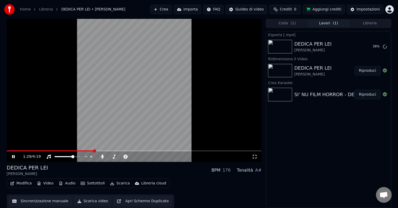
click at [103, 151] on span at bounding box center [134, 150] width 255 height 1
